Goal: Task Accomplishment & Management: Use online tool/utility

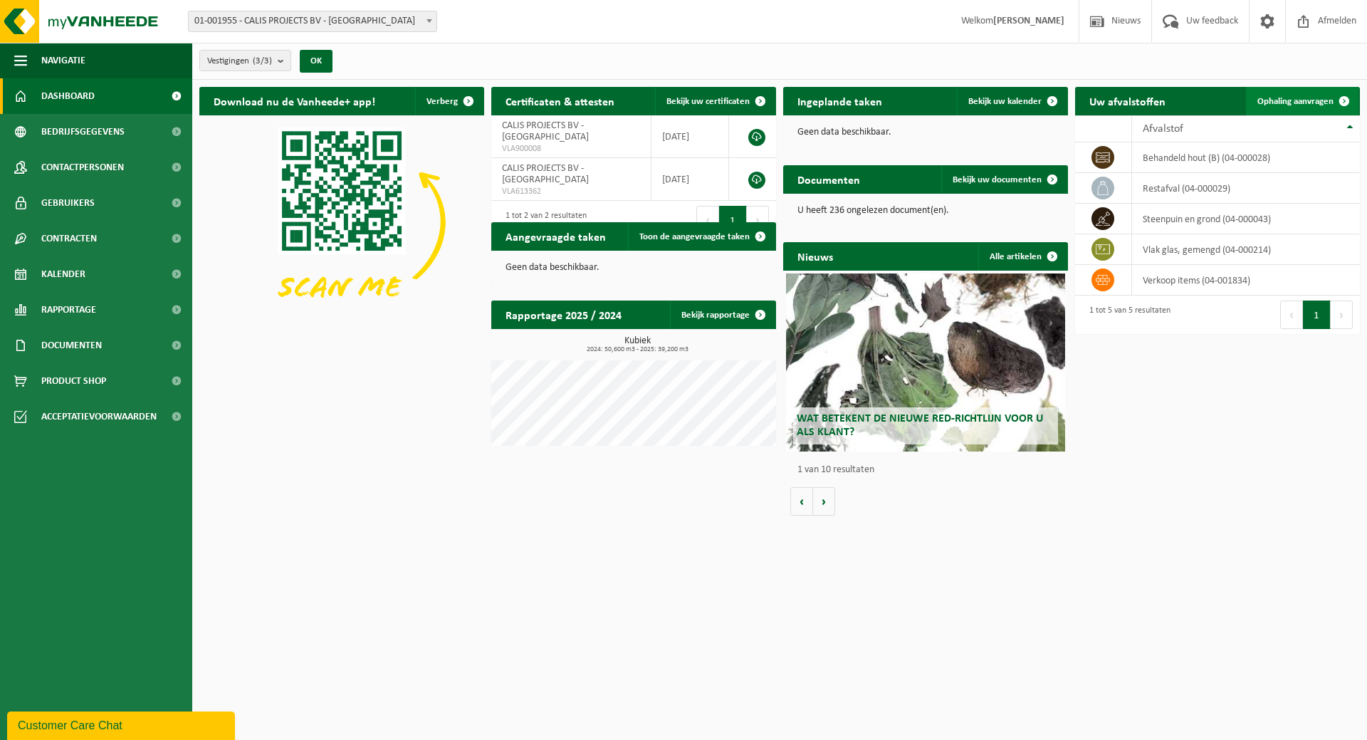
click at [1319, 97] on span "Ophaling aanvragen" at bounding box center [1295, 101] width 76 height 9
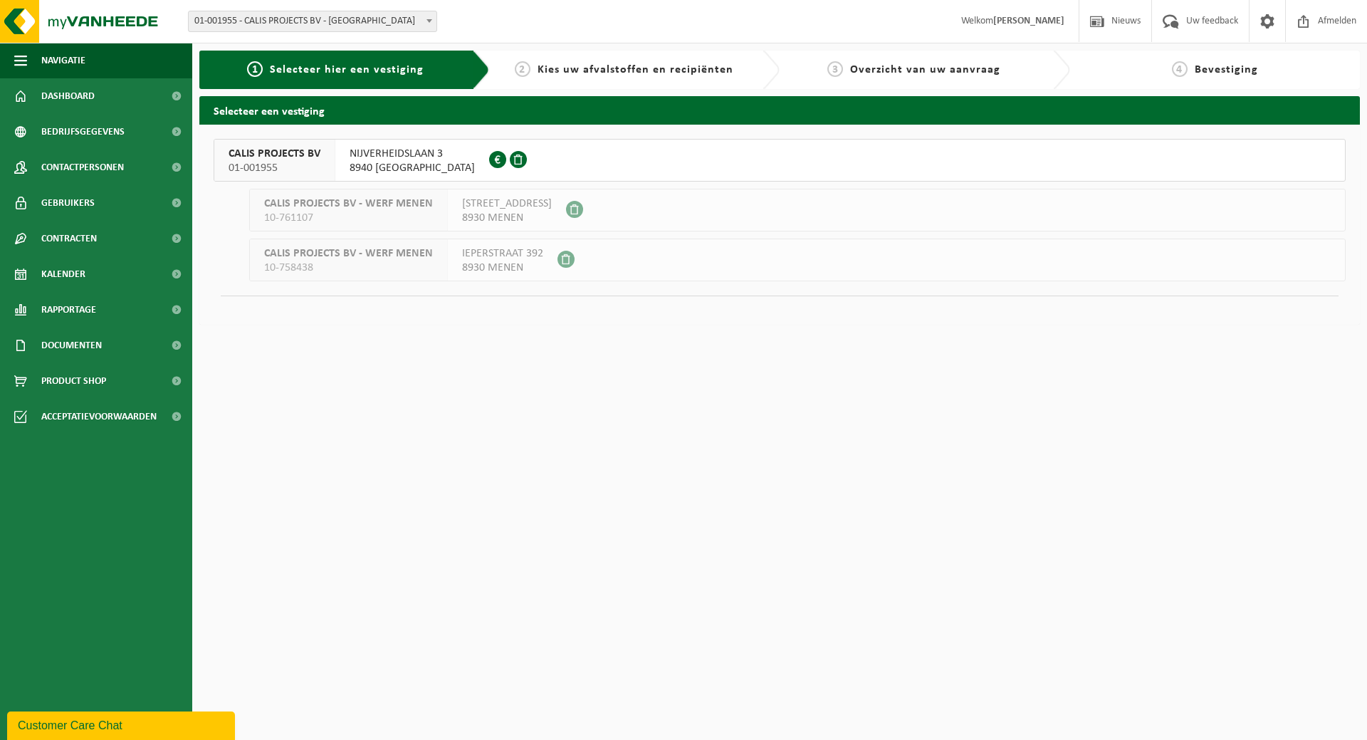
click at [395, 157] on span "NIJVERHEIDSLAAN 3" at bounding box center [412, 154] width 125 height 14
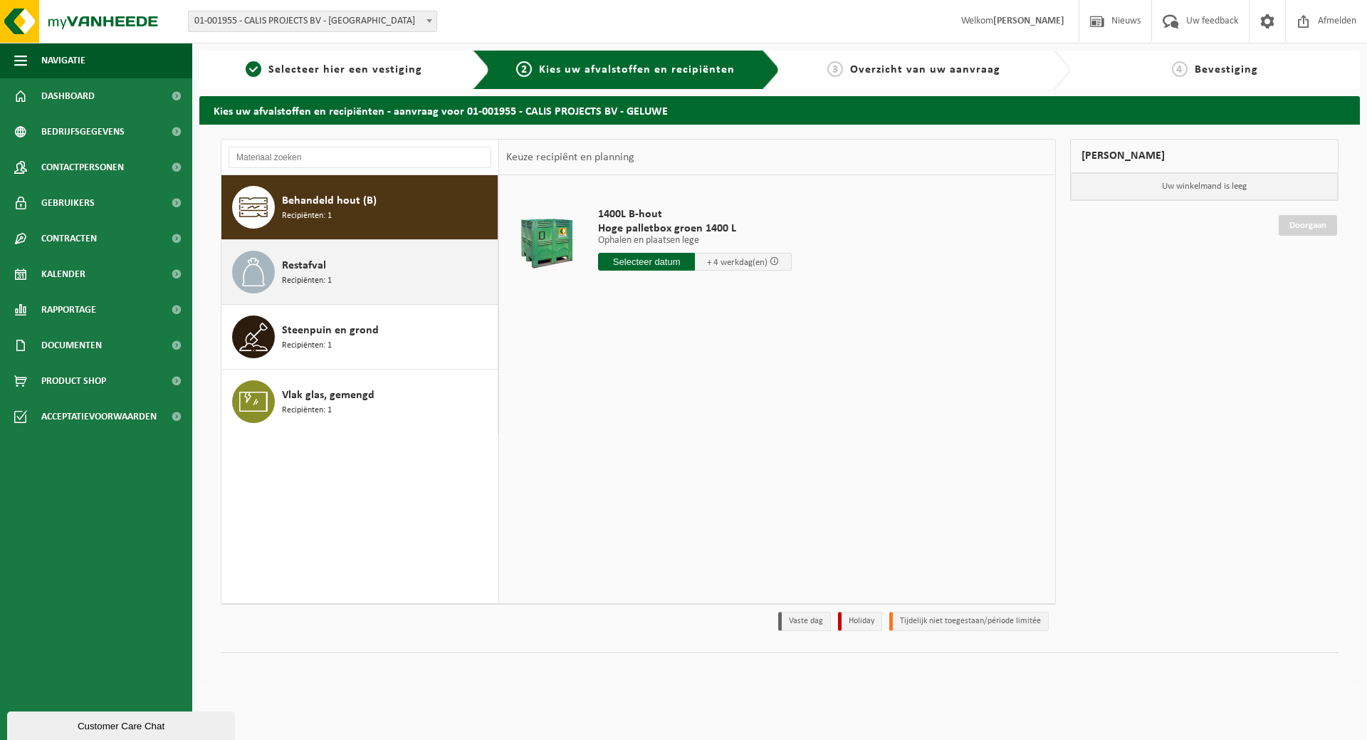
click at [375, 255] on div "Restafval Recipiënten: 1" at bounding box center [388, 272] width 212 height 43
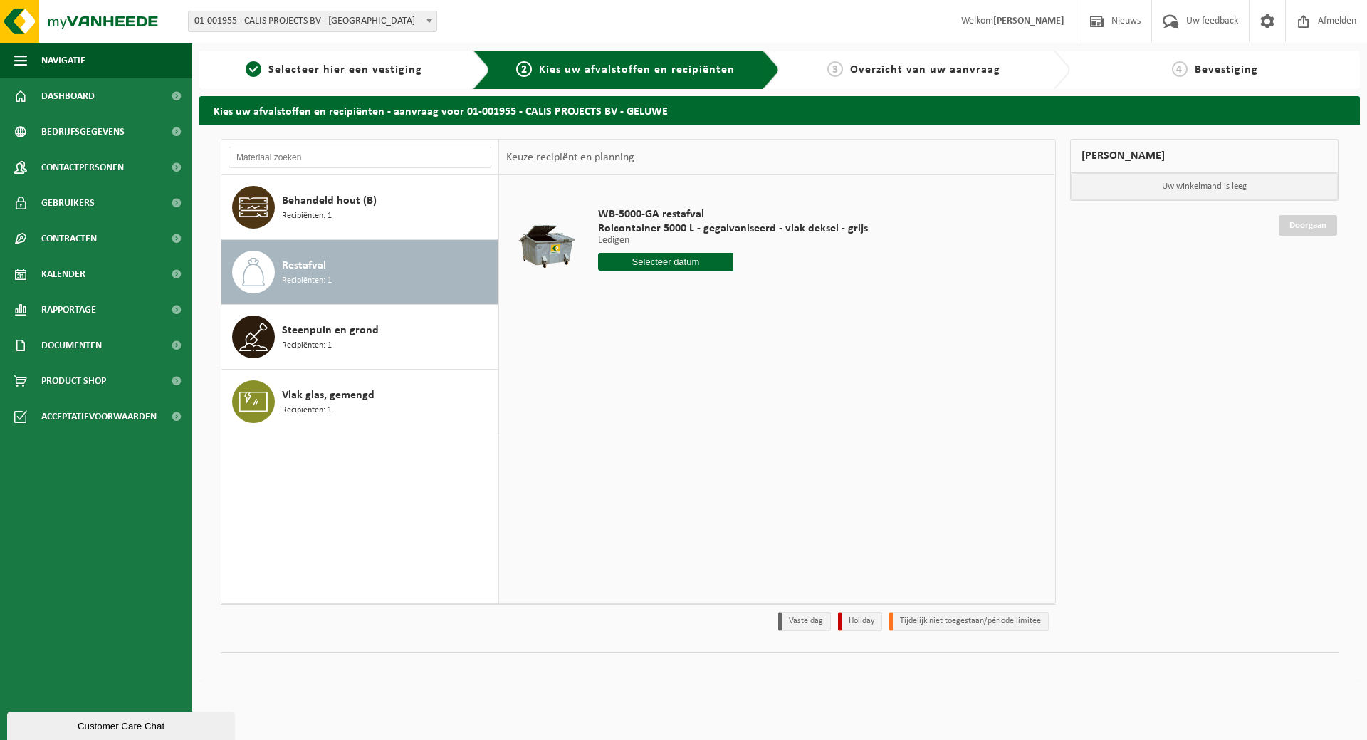
click at [661, 261] on input "text" at bounding box center [665, 262] width 135 height 18
click at [639, 387] on div "14" at bounding box center [636, 388] width 25 height 23
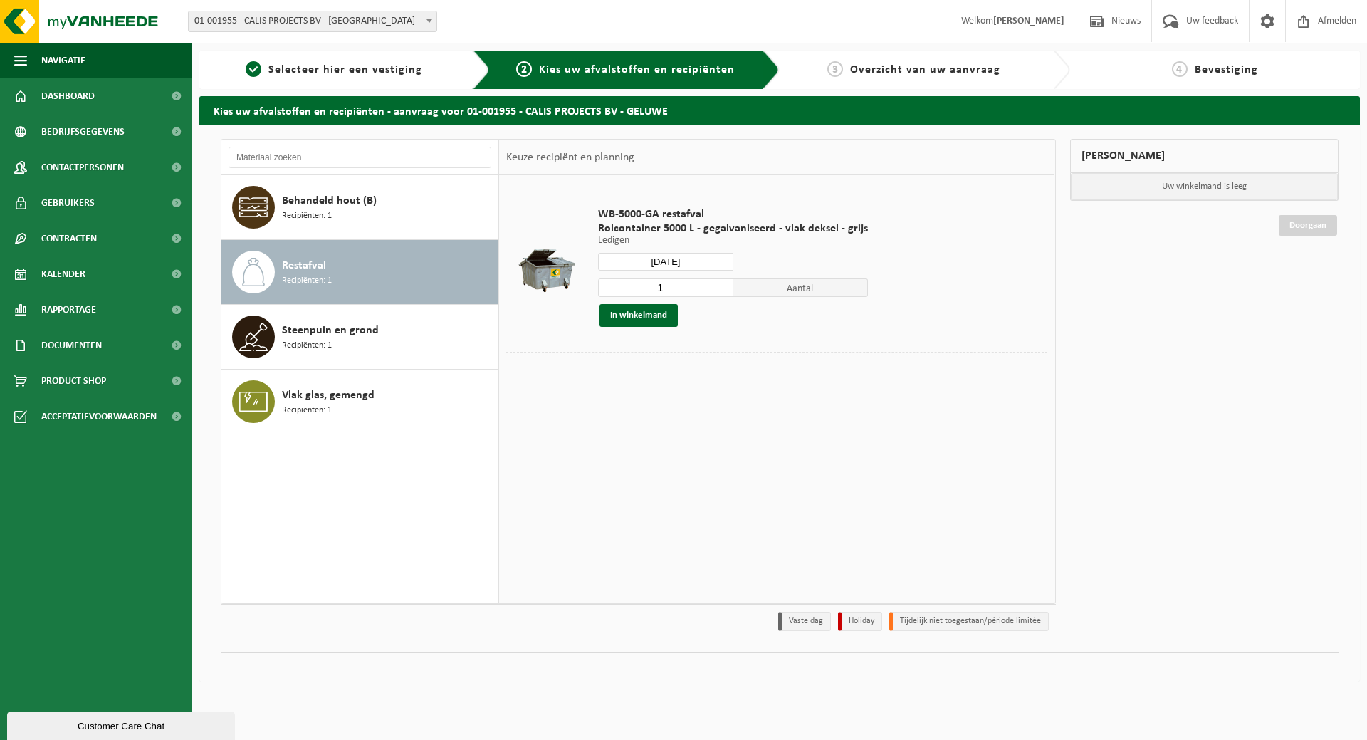
type input "Van 2025-10-14"
click at [623, 313] on button "In winkelmand" at bounding box center [638, 315] width 78 height 23
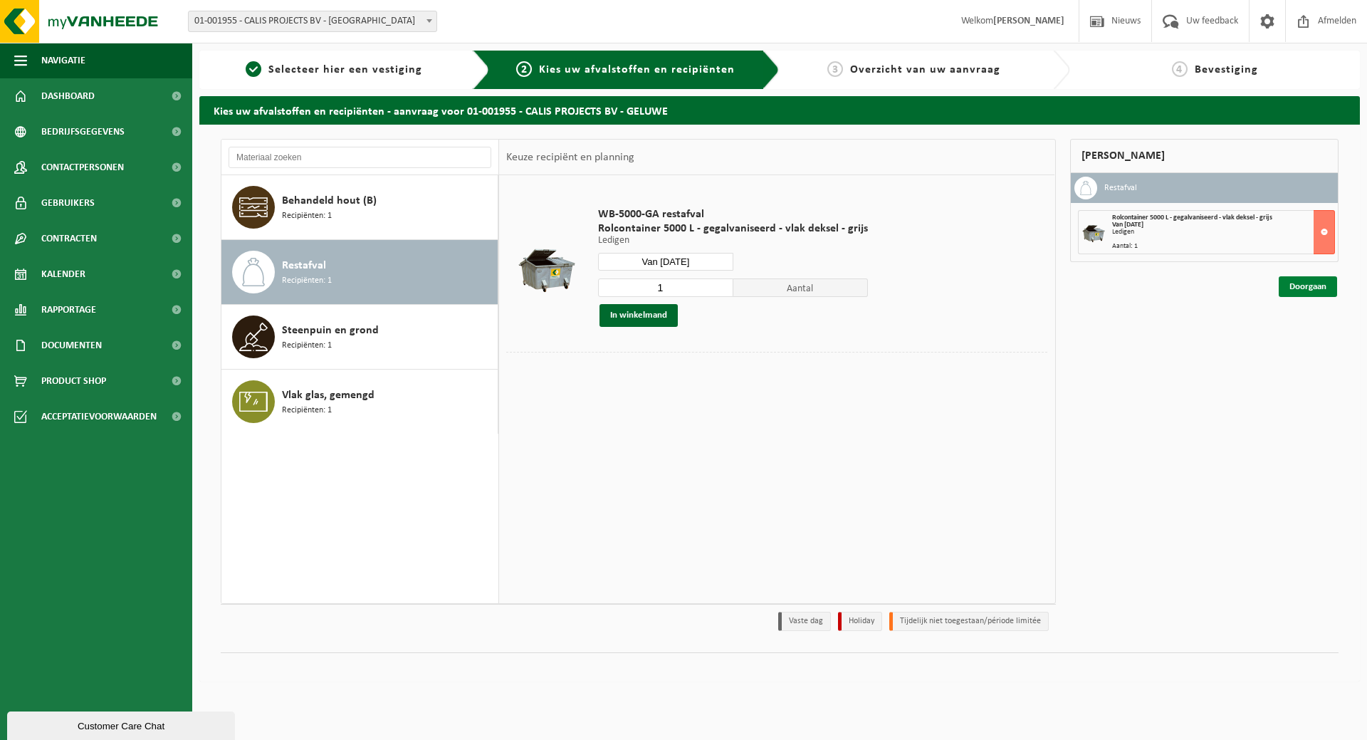
click at [1301, 283] on link "Doorgaan" at bounding box center [1308, 286] width 58 height 21
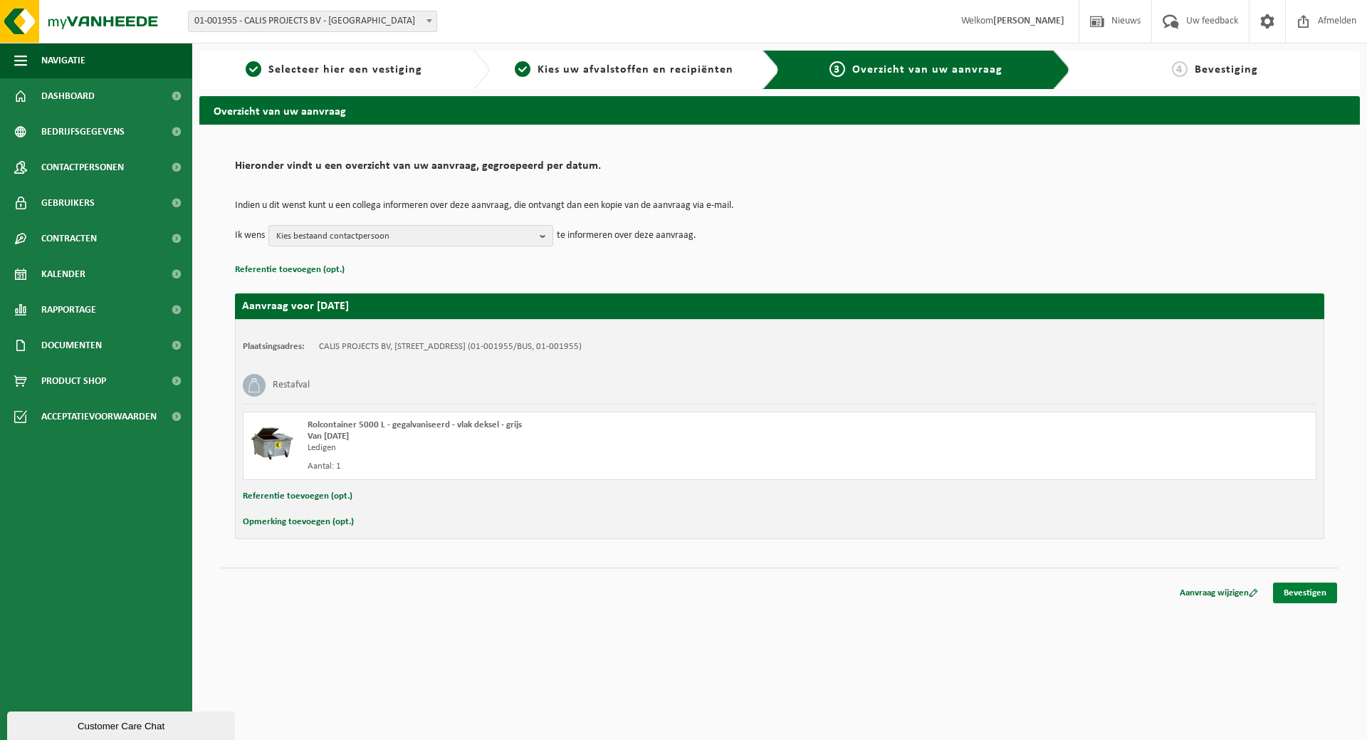
click at [1304, 589] on link "Bevestigen" at bounding box center [1305, 592] width 64 height 21
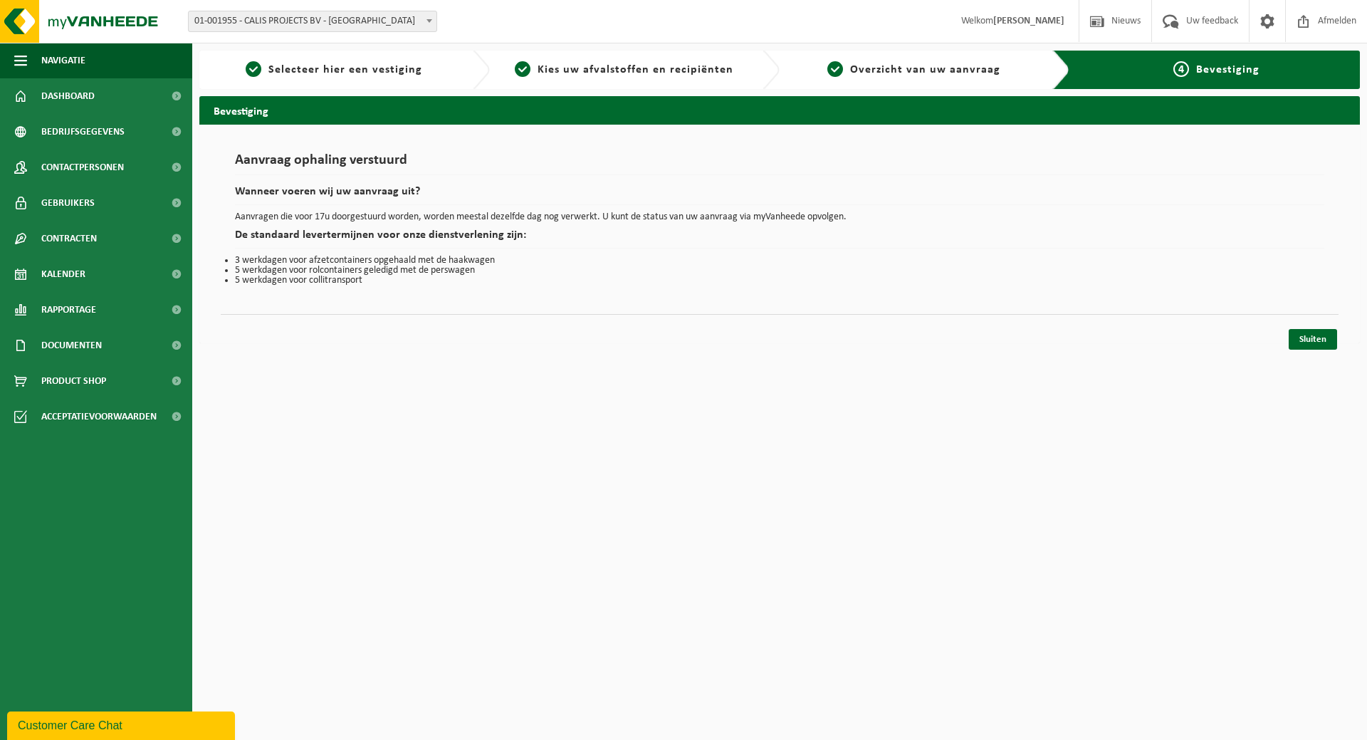
click at [1339, 339] on div "Aanvraag ophaling verstuurd Wanneer voeren wij uw aanvraag uit? Aanvragen die v…" at bounding box center [779, 234] width 1161 height 219
click at [1320, 339] on link "Sluiten" at bounding box center [1313, 339] width 48 height 21
